Goal: Task Accomplishment & Management: Complete application form

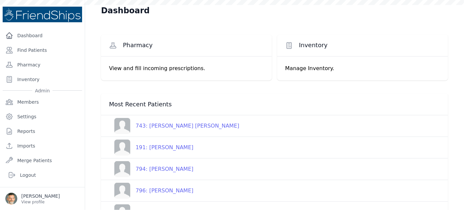
click at [162, 127] on div "743: [PERSON_NAME] [PERSON_NAME]" at bounding box center [184, 126] width 109 height 8
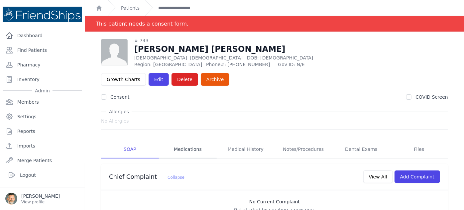
click at [184, 141] on link "Medications" at bounding box center [188, 150] width 58 height 18
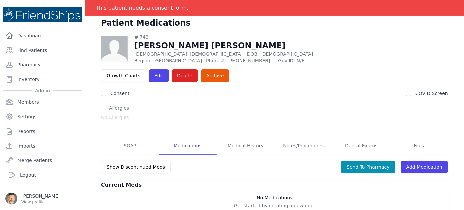
scroll to position [32, 0]
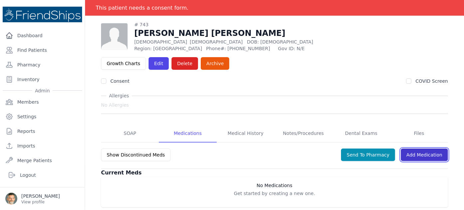
click at [422, 149] on link "Add Medication" at bounding box center [424, 155] width 47 height 13
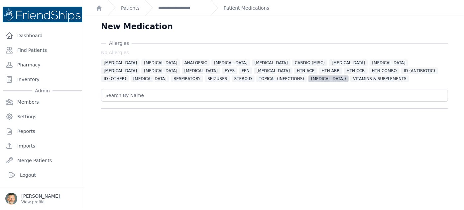
click at [308, 80] on span "[MEDICAL_DATA])" at bounding box center [328, 78] width 40 height 7
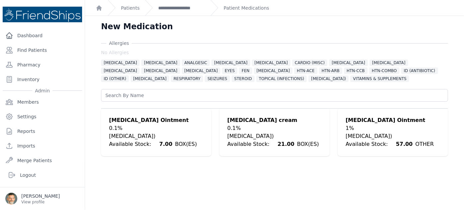
click at [256, 124] on div "[MEDICAL_DATA] cream" at bounding box center [273, 120] width 92 height 8
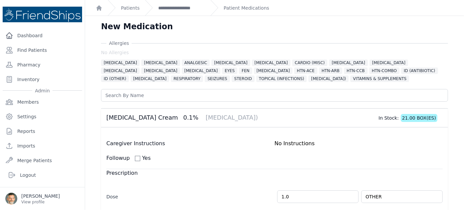
scroll to position [168, 0]
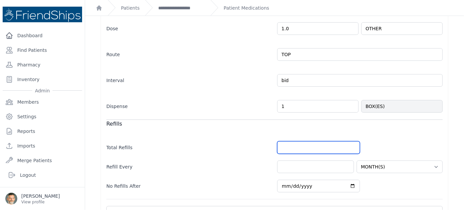
click at [295, 146] on input "number" at bounding box center [318, 147] width 83 height 13
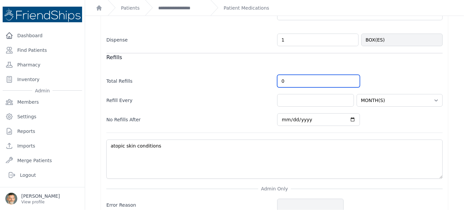
scroll to position [143, 0]
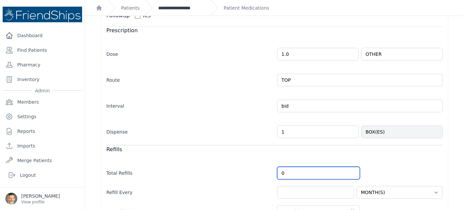
type input "0"
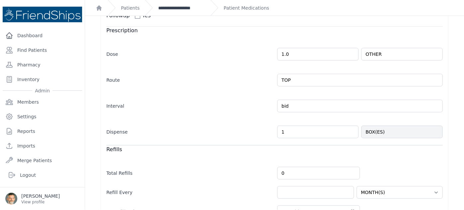
click at [182, 7] on link "**********" at bounding box center [181, 8] width 47 height 7
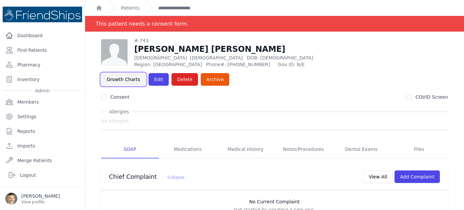
click at [146, 73] on link "Growth Charts" at bounding box center [123, 79] width 45 height 13
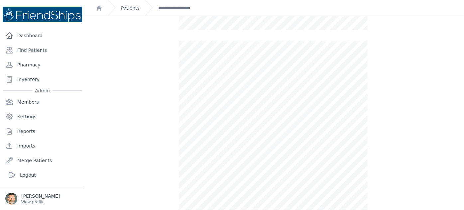
scroll to position [211, 0]
click at [174, 8] on link "**********" at bounding box center [181, 8] width 47 height 7
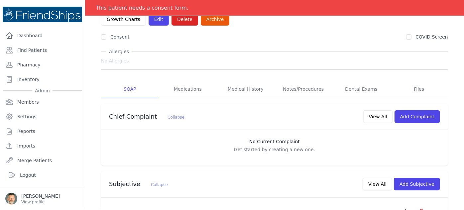
scroll to position [60, 0]
click at [417, 178] on button "Add Subjective" at bounding box center [417, 184] width 46 height 13
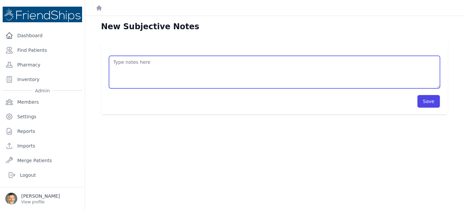
click at [128, 66] on textarea at bounding box center [274, 72] width 331 height 33
type textarea "/"
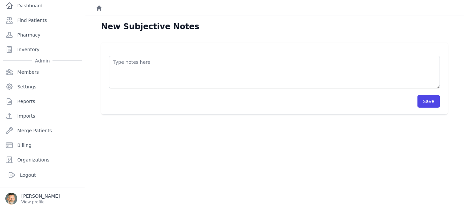
click at [98, 7] on icon "Breadcrumb" at bounding box center [98, 7] width 5 height 5
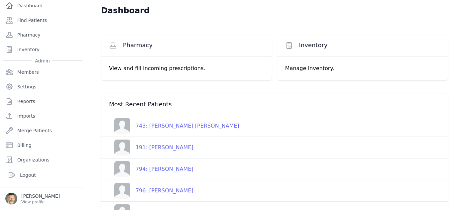
click at [164, 124] on div "743: [PERSON_NAME] [PERSON_NAME]" at bounding box center [184, 126] width 109 height 8
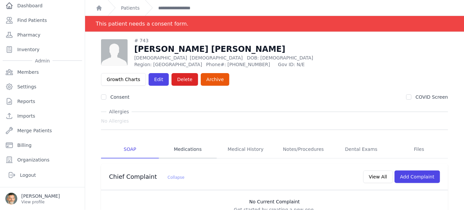
click at [185, 141] on link "Medications" at bounding box center [188, 150] width 58 height 18
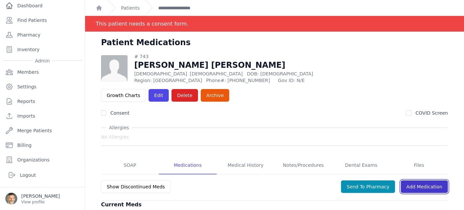
click at [414, 180] on link "Add Medication" at bounding box center [424, 186] width 47 height 13
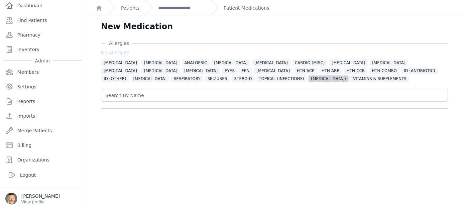
click at [308, 79] on span "[MEDICAL_DATA])" at bounding box center [328, 78] width 40 height 7
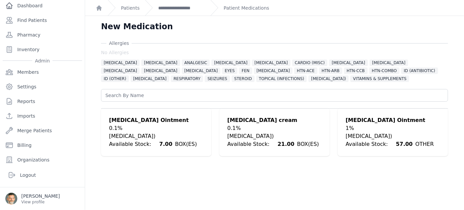
click at [141, 128] on div "0.1%" at bounding box center [153, 128] width 88 height 8
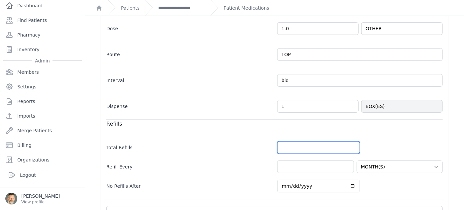
click at [307, 149] on input "number" at bounding box center [318, 147] width 83 height 13
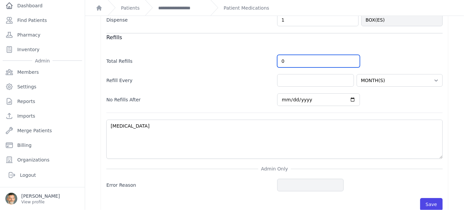
scroll to position [271, 0]
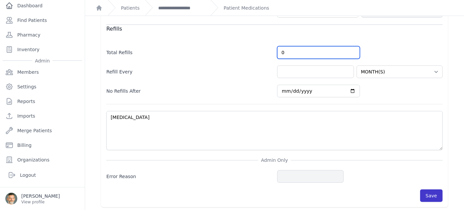
type input "0"
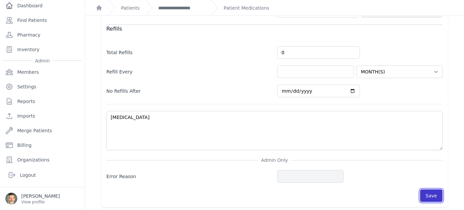
click at [425, 191] on button "Save" at bounding box center [431, 195] width 23 height 13
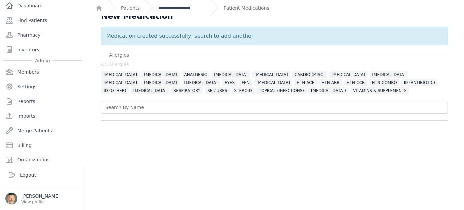
scroll to position [16, 0]
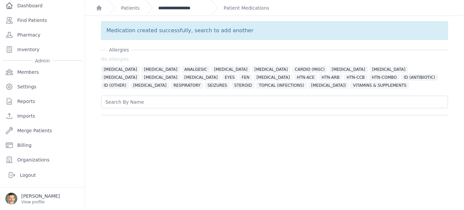
click at [177, 7] on link "**********" at bounding box center [181, 8] width 47 height 7
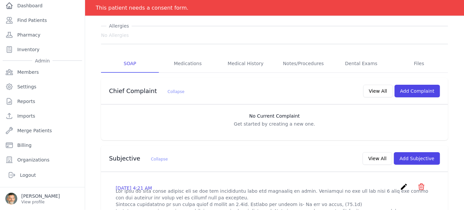
scroll to position [121, 0]
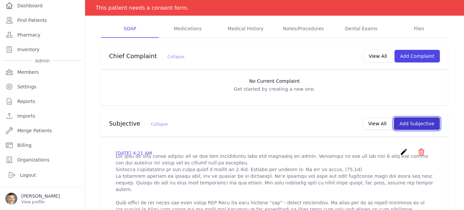
click at [415, 117] on button "Add Subjective" at bounding box center [417, 123] width 46 height 13
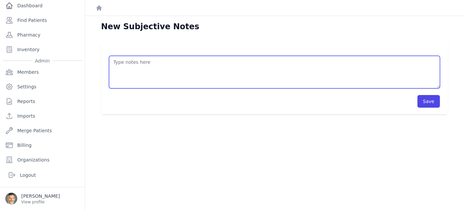
click at [127, 64] on textarea at bounding box center [274, 72] width 331 height 33
type textarea "/"
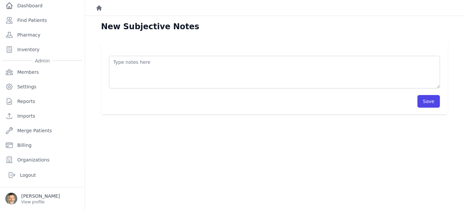
click at [98, 6] on icon "Breadcrumb" at bounding box center [98, 7] width 5 height 5
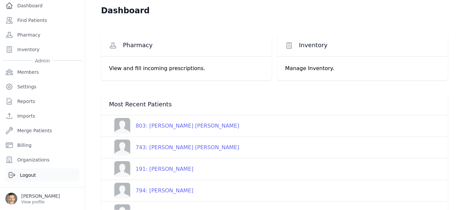
click at [18, 173] on link "Logout" at bounding box center [42, 174] width 74 height 13
